Goal: Find specific page/section: Find specific page/section

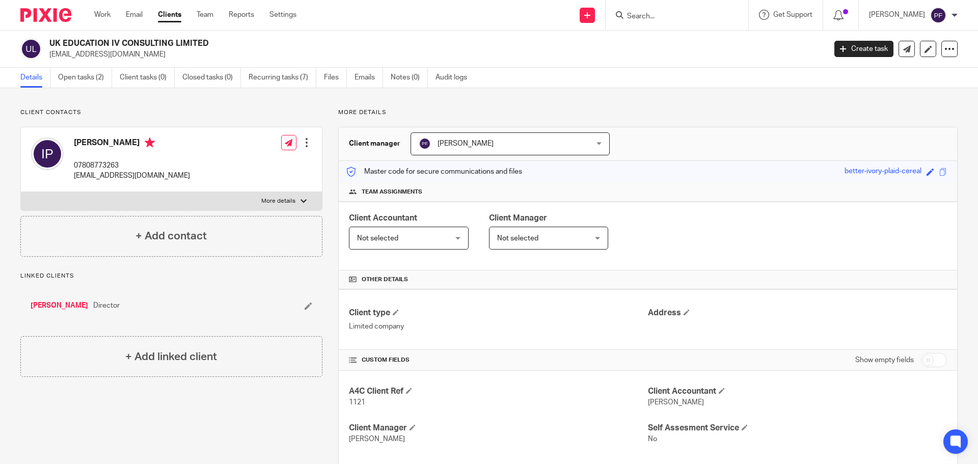
click at [651, 18] on input "Search" at bounding box center [672, 16] width 92 height 9
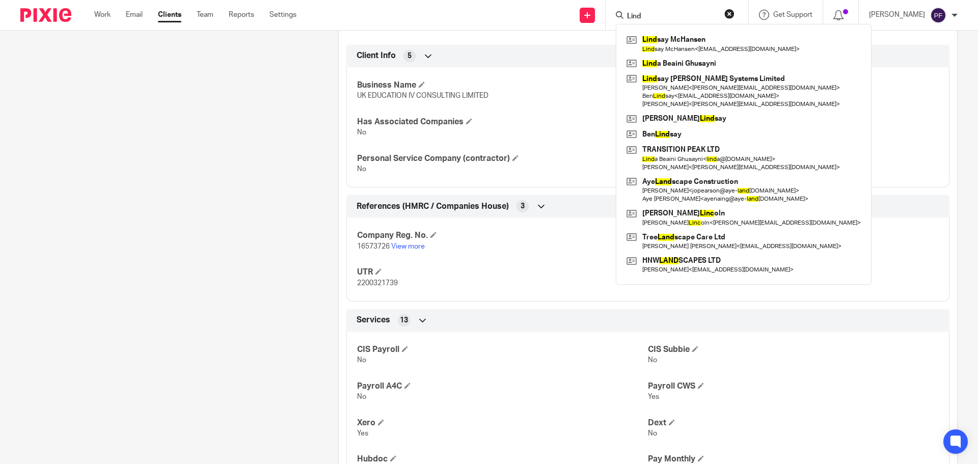
type input "Lind"
click button "submit" at bounding box center [0, 0] width 0 height 0
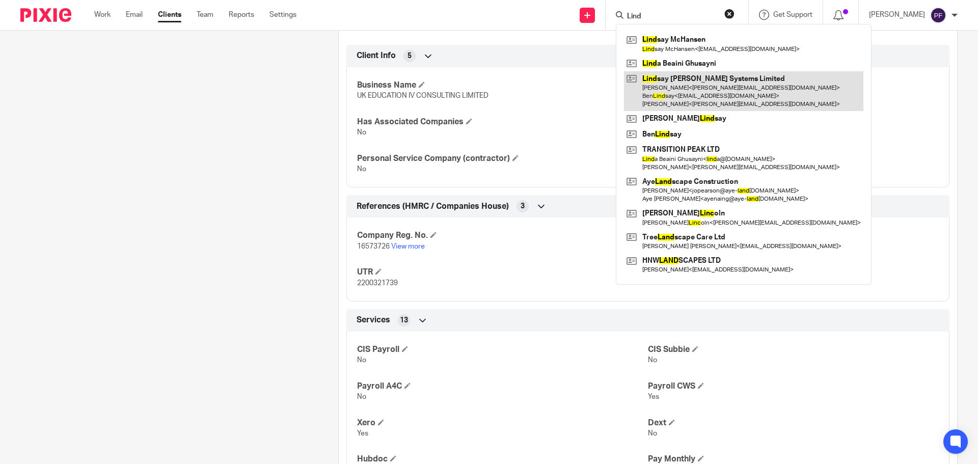
click at [666, 93] on link at bounding box center [743, 91] width 239 height 40
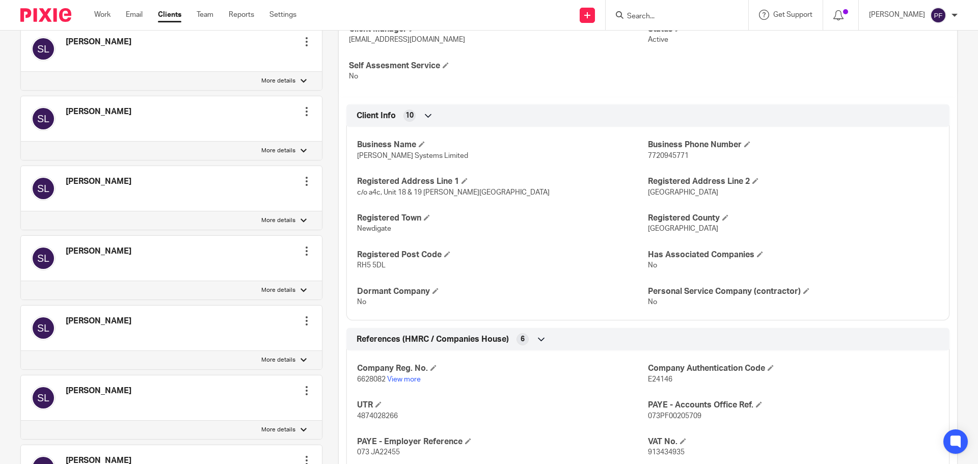
scroll to position [450, 0]
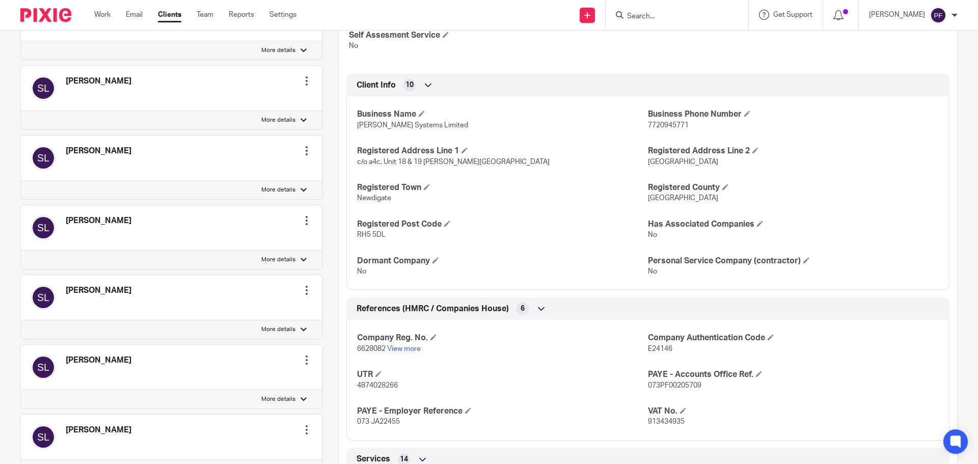
click at [366, 350] on span "6628082" at bounding box center [371, 348] width 29 height 7
copy p "6628082"
click at [404, 347] on link "View more" at bounding box center [404, 348] width 34 height 7
